Goal: Register for event/course

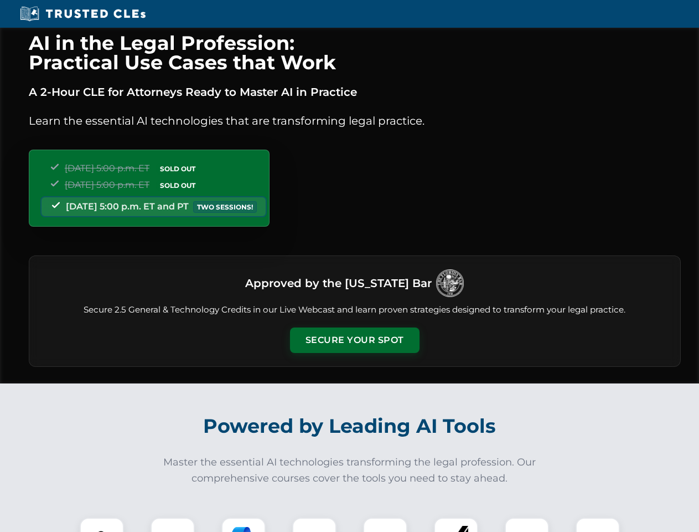
click at [354, 340] on button "Secure Your Spot" at bounding box center [355, 339] width 130 height 25
click at [102, 524] on img at bounding box center [102, 539] width 32 height 32
